Goal: Check status: Check status

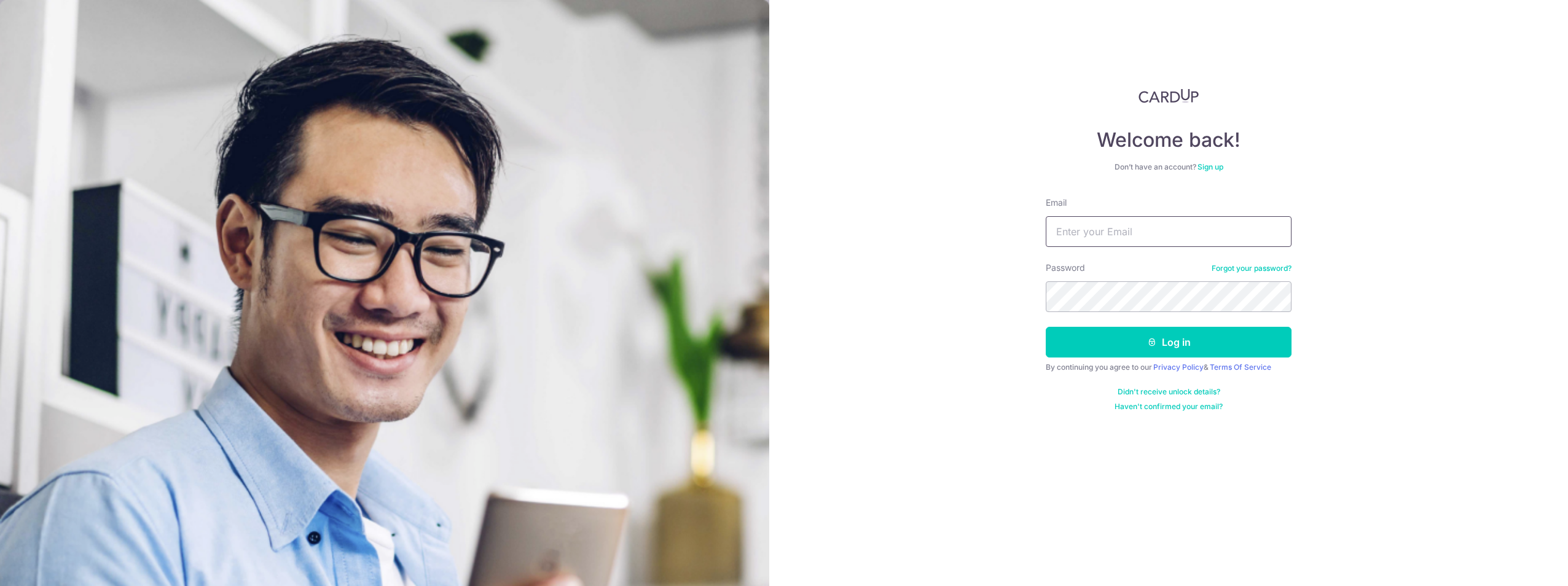
type input "[PERSON_NAME][EMAIL_ADDRESS][DOMAIN_NAME]"
click at [1046, 327] on button "Log in" at bounding box center [1168, 341] width 246 height 30
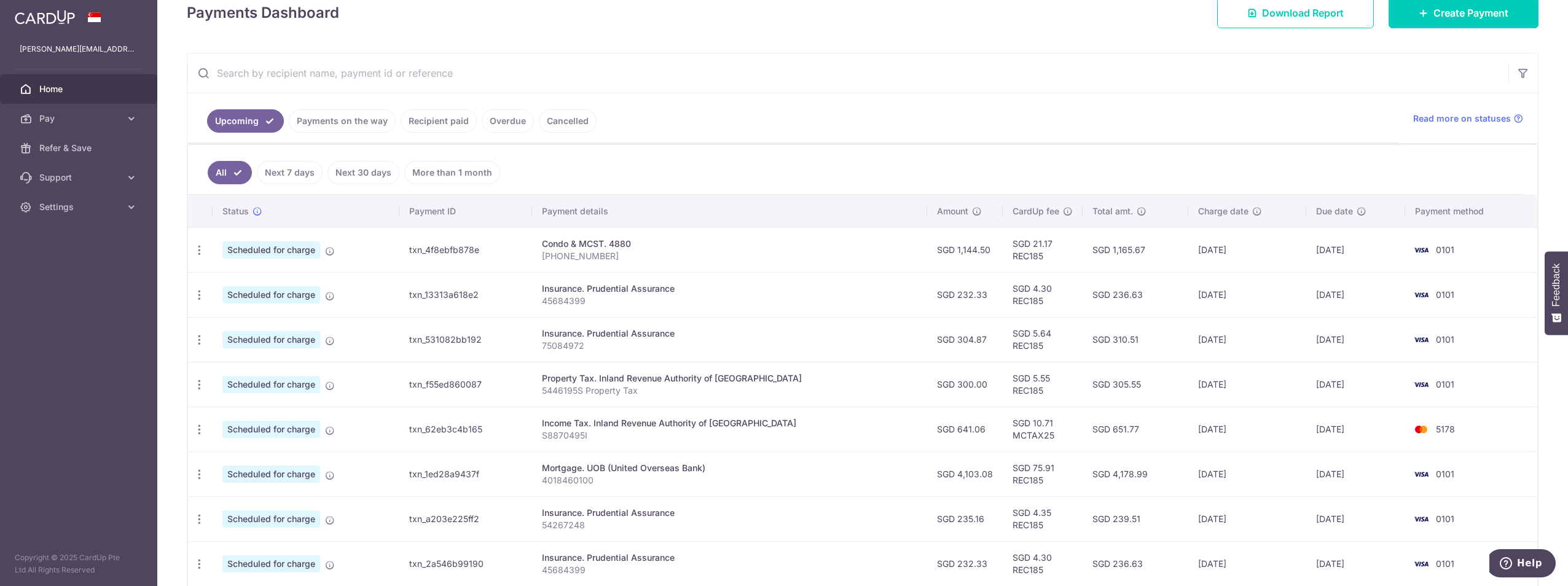
click at [431, 121] on link "Recipient paid" at bounding box center [439, 121] width 76 height 23
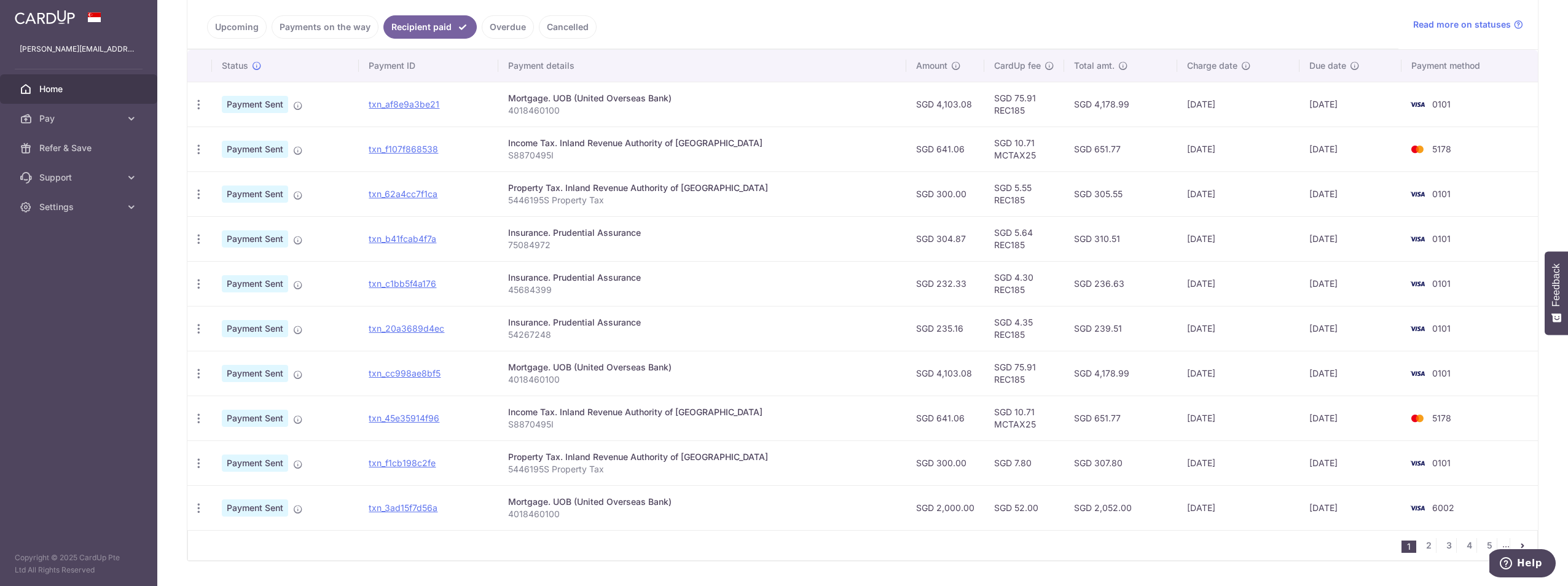
scroll to position [311, 0]
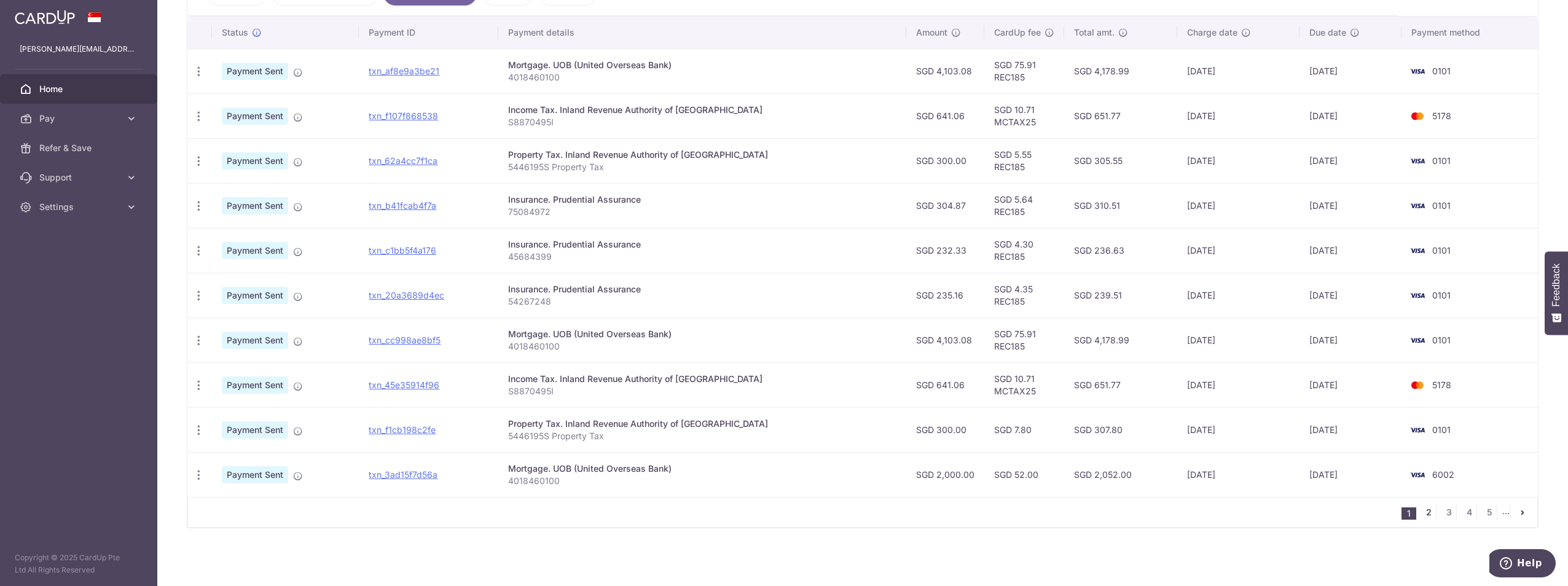
click at [1426, 512] on link "2" at bounding box center [1428, 512] width 15 height 15
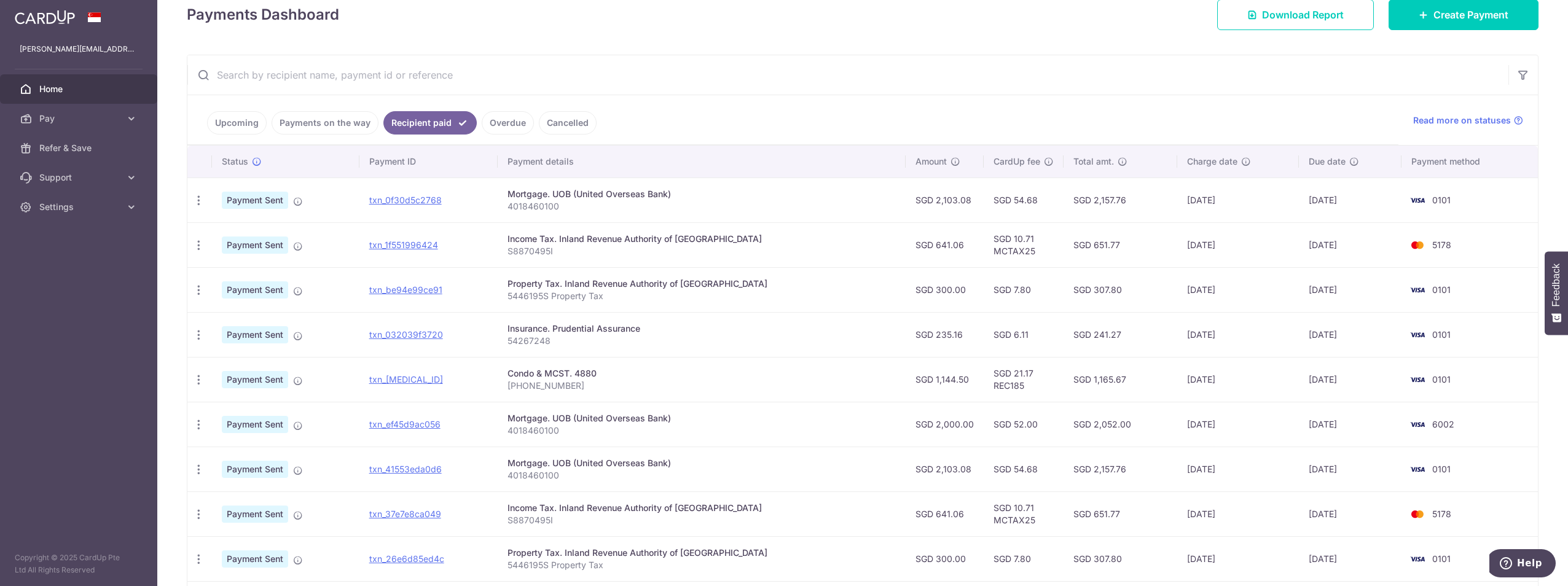
scroll to position [184, 0]
click at [397, 379] on link "txn_6fe6e92ac89" at bounding box center [407, 377] width 74 height 11
